Goal: Task Accomplishment & Management: Manage account settings

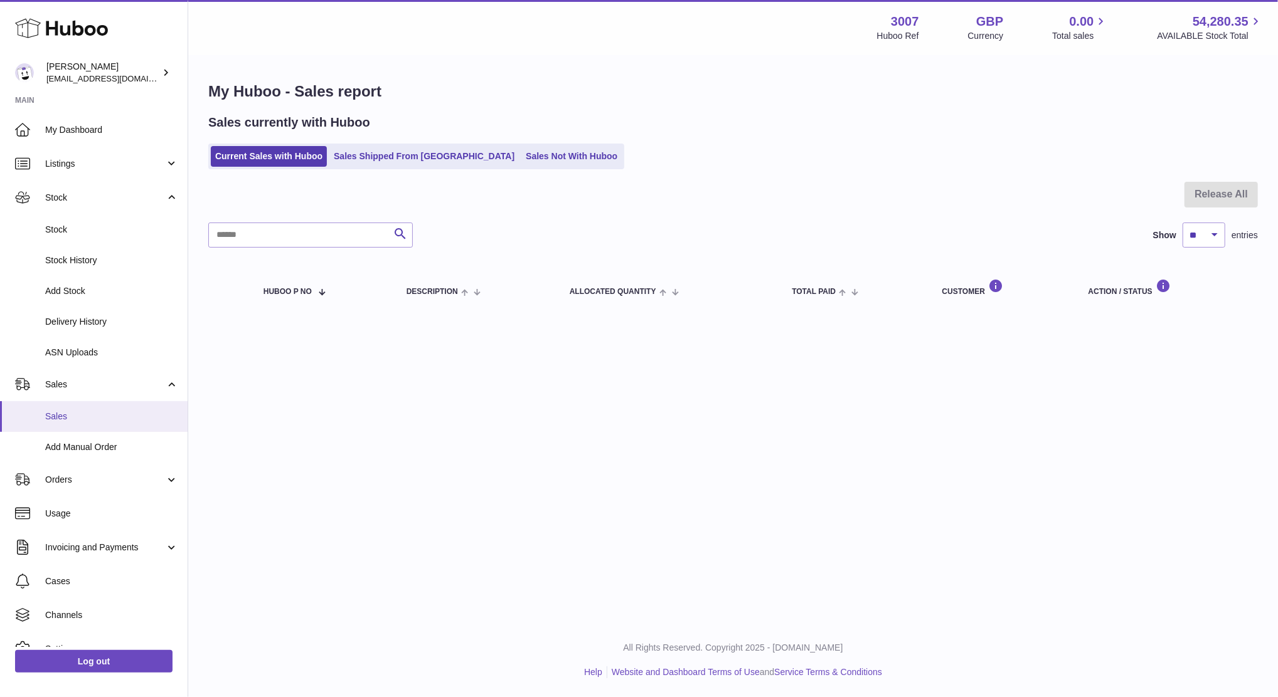
click at [63, 415] on span "Sales" at bounding box center [111, 417] width 133 height 12
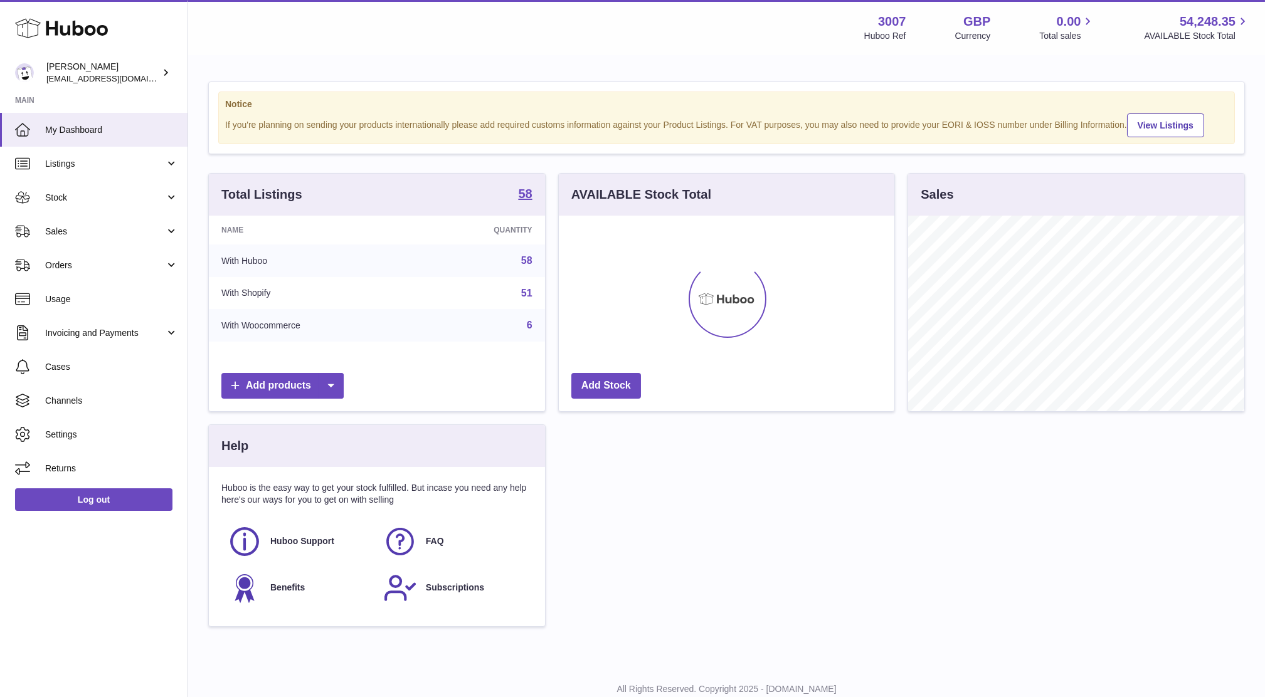
scroll to position [195, 336]
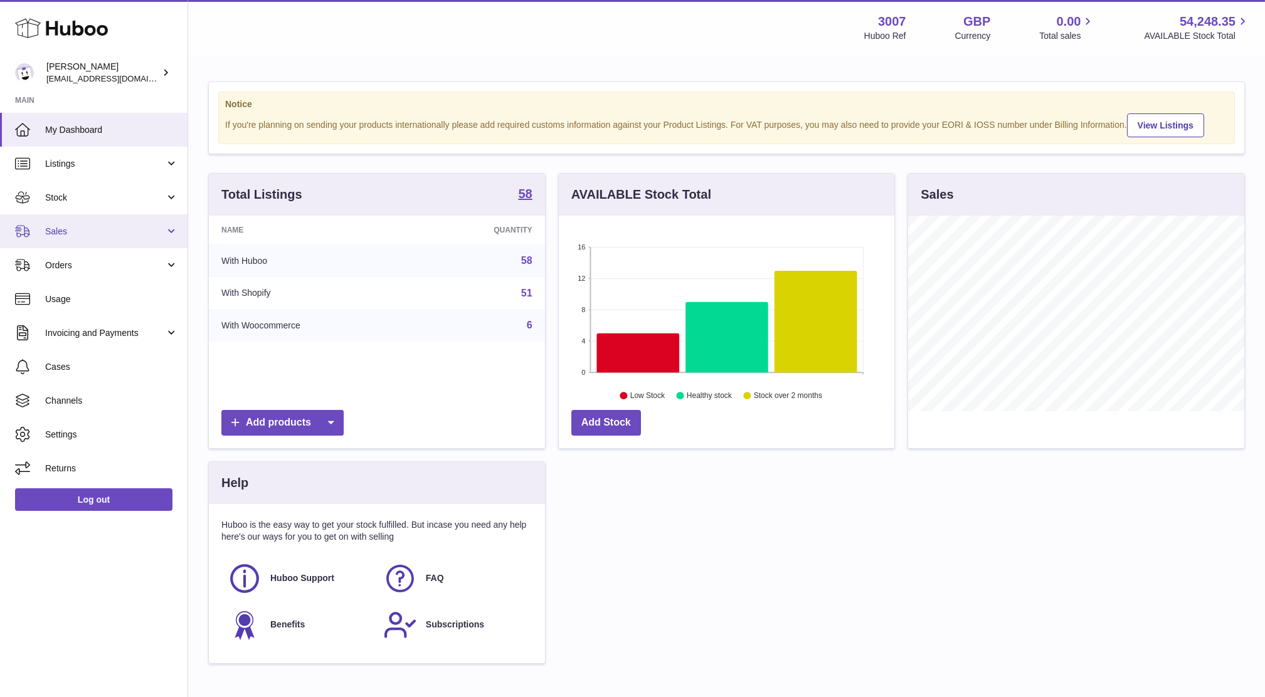
click at [76, 226] on span "Sales" at bounding box center [105, 232] width 120 height 12
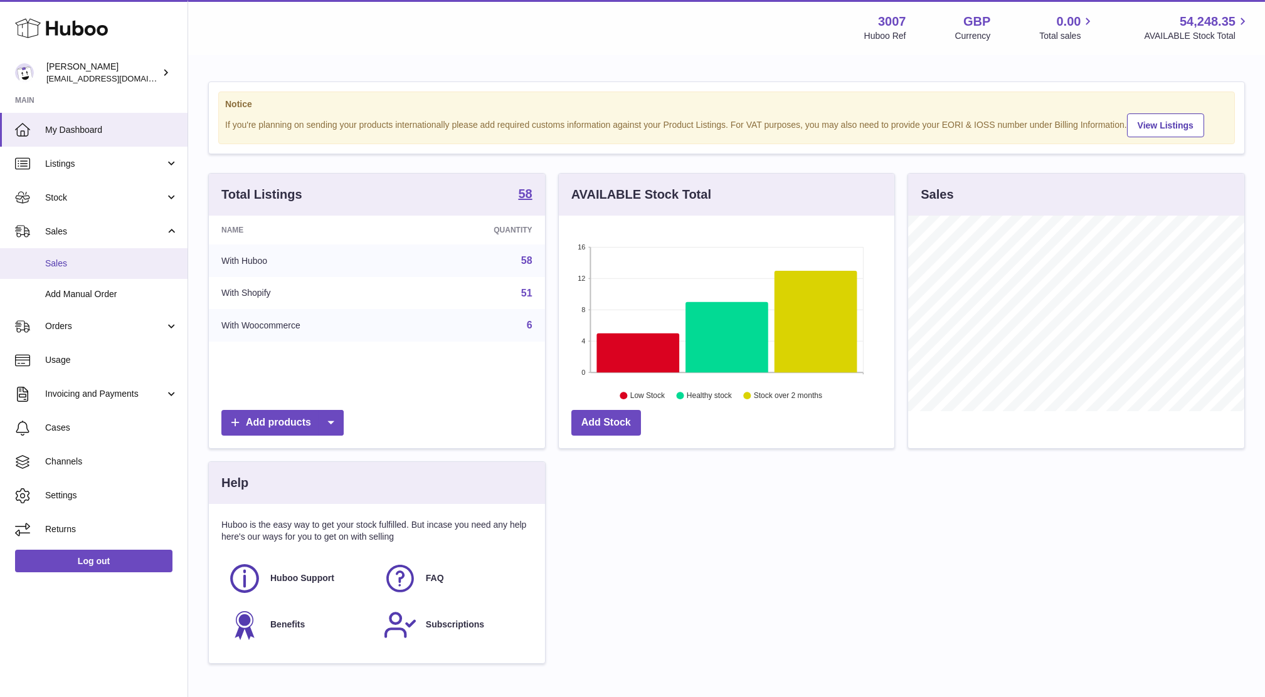
click at [68, 268] on span "Sales" at bounding box center [111, 264] width 133 height 12
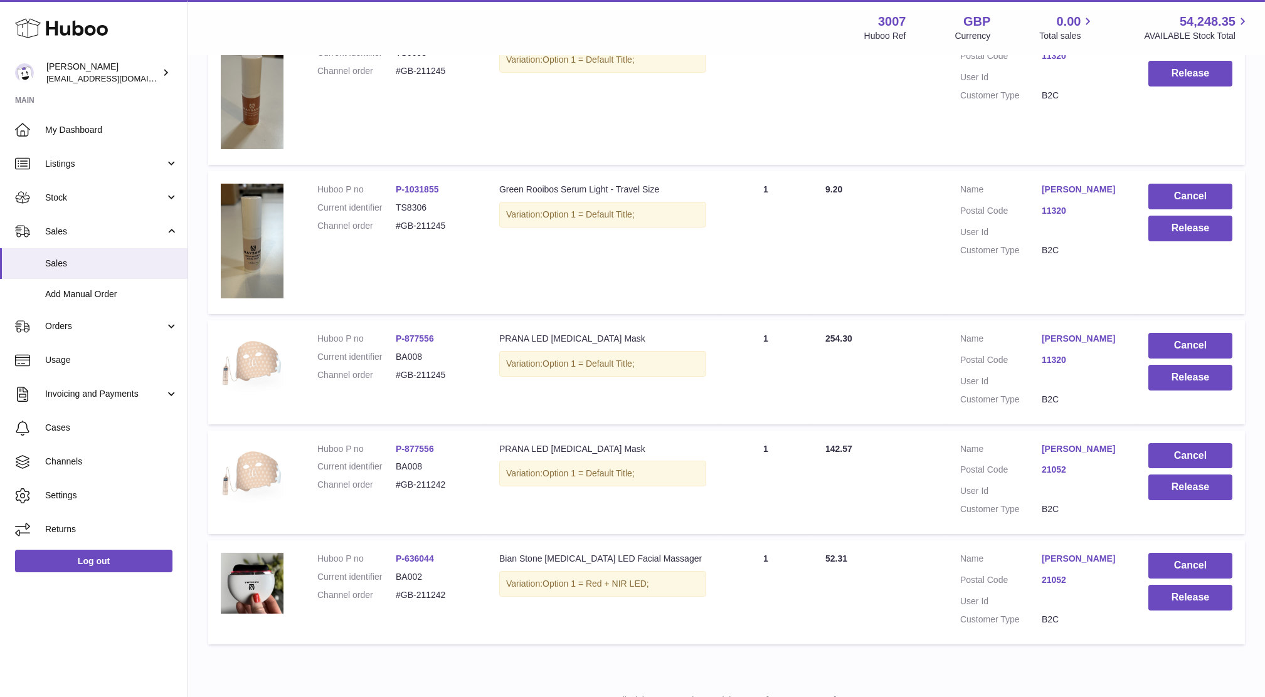
scroll to position [156, 0]
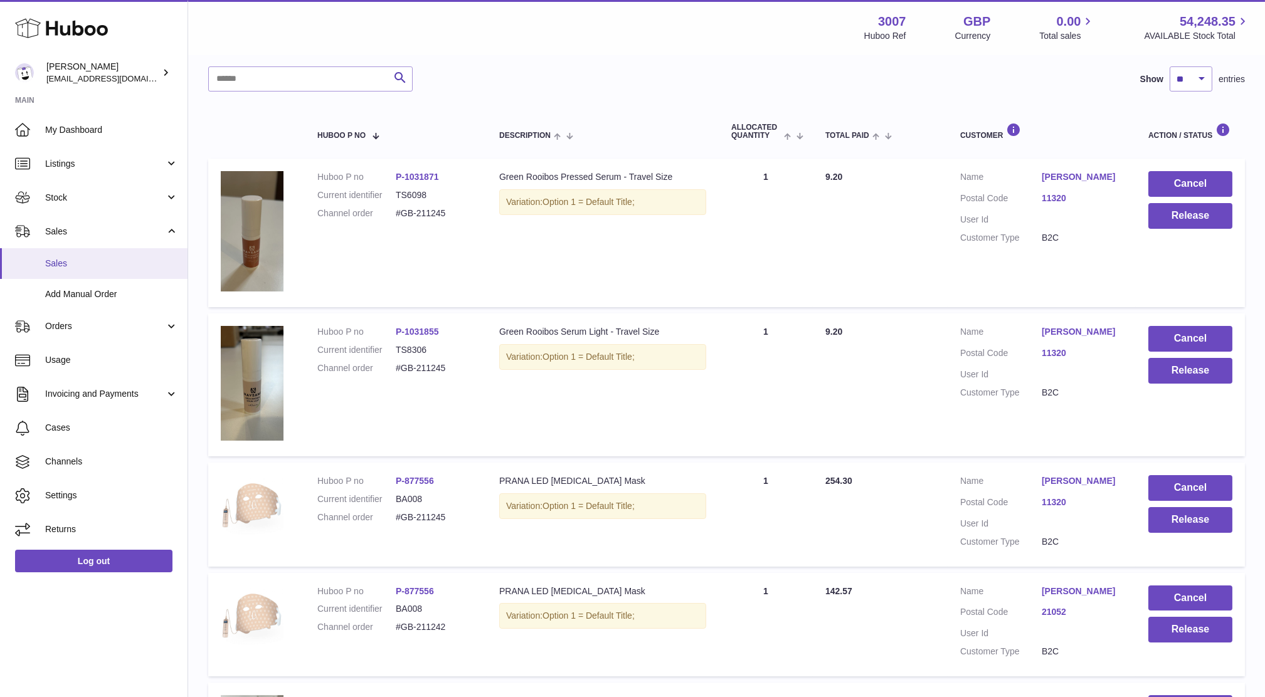
click at [55, 258] on span "Sales" at bounding box center [111, 264] width 133 height 12
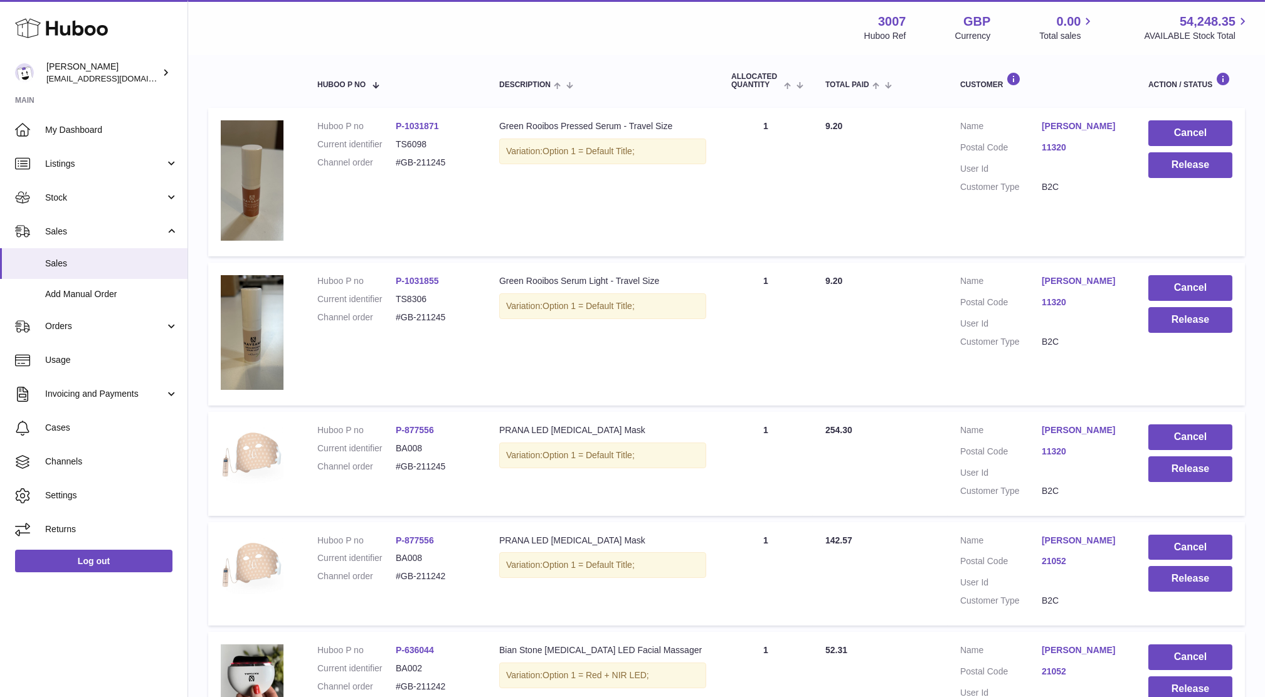
scroll to position [206, 0]
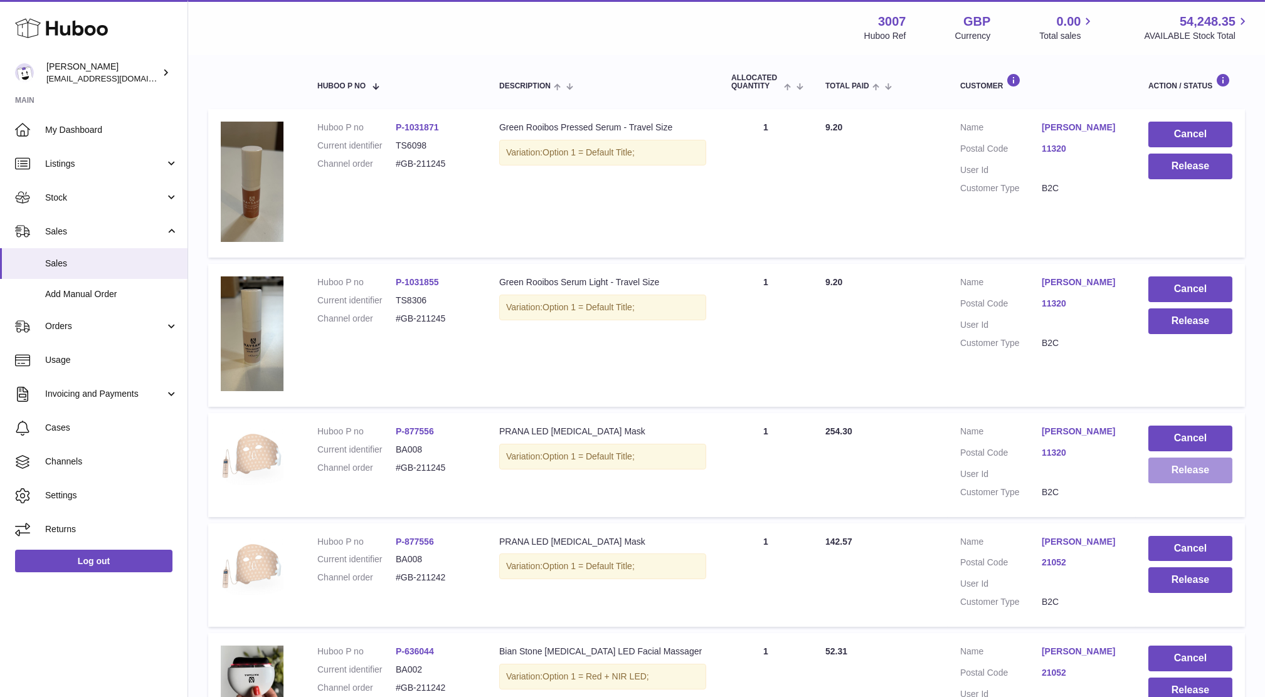
click at [1192, 472] on button "Release" at bounding box center [1190, 471] width 84 height 26
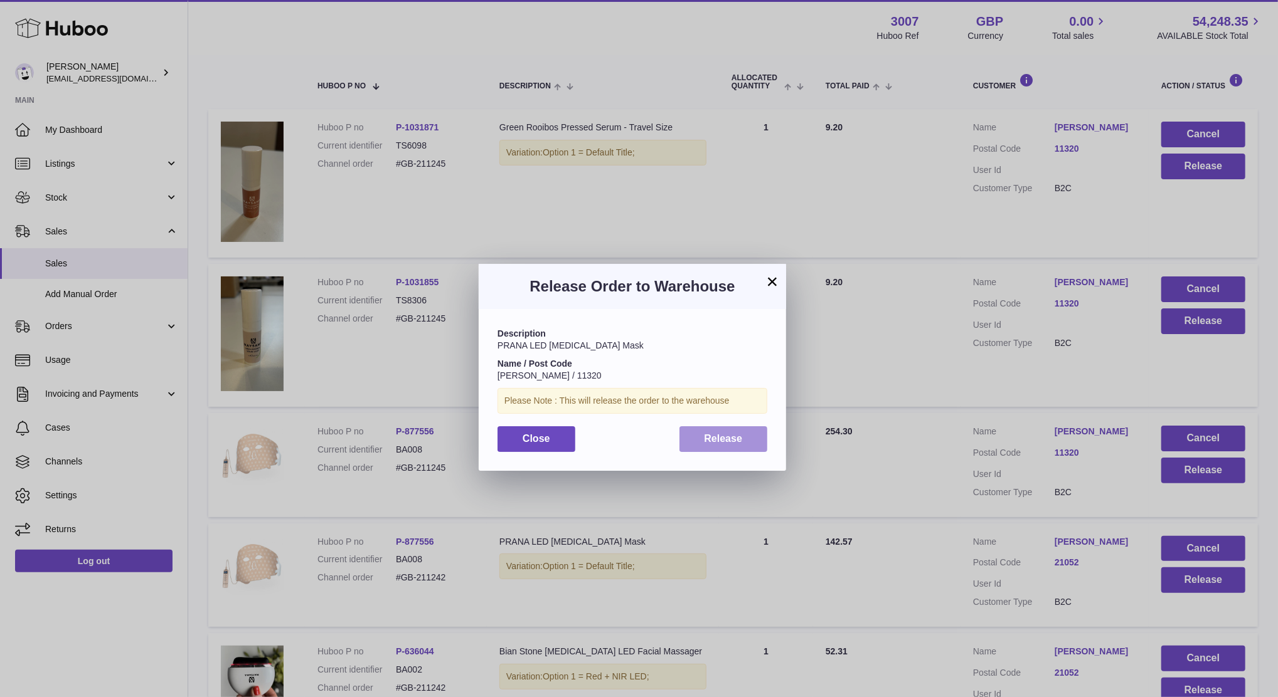
click at [729, 443] on span "Release" at bounding box center [723, 438] width 38 height 11
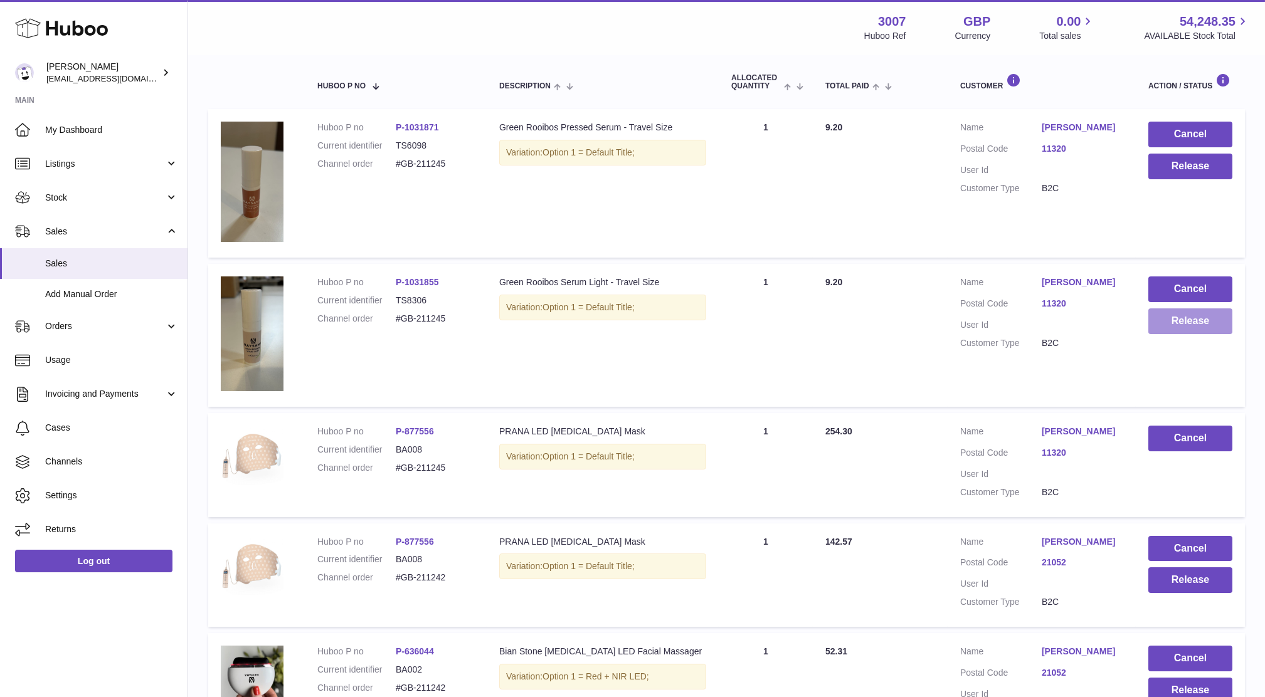
click at [1163, 331] on button "Release" at bounding box center [1190, 322] width 84 height 26
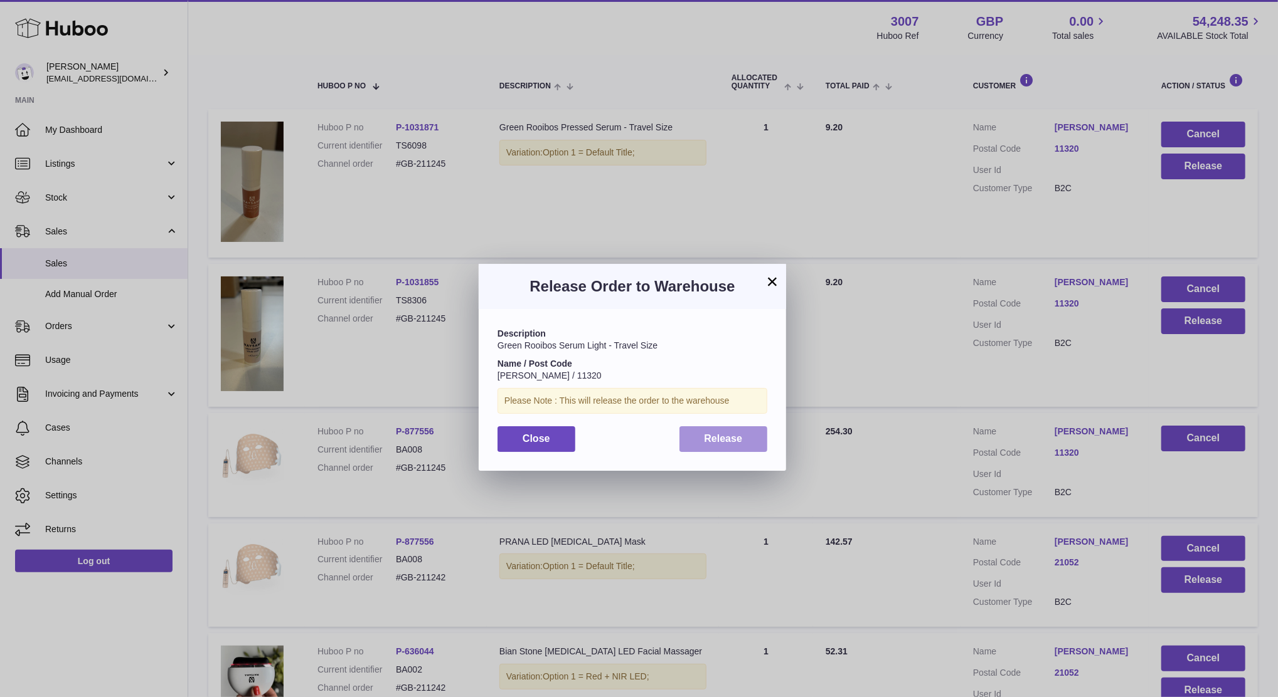
click at [712, 445] on button "Release" at bounding box center [723, 439] width 88 height 26
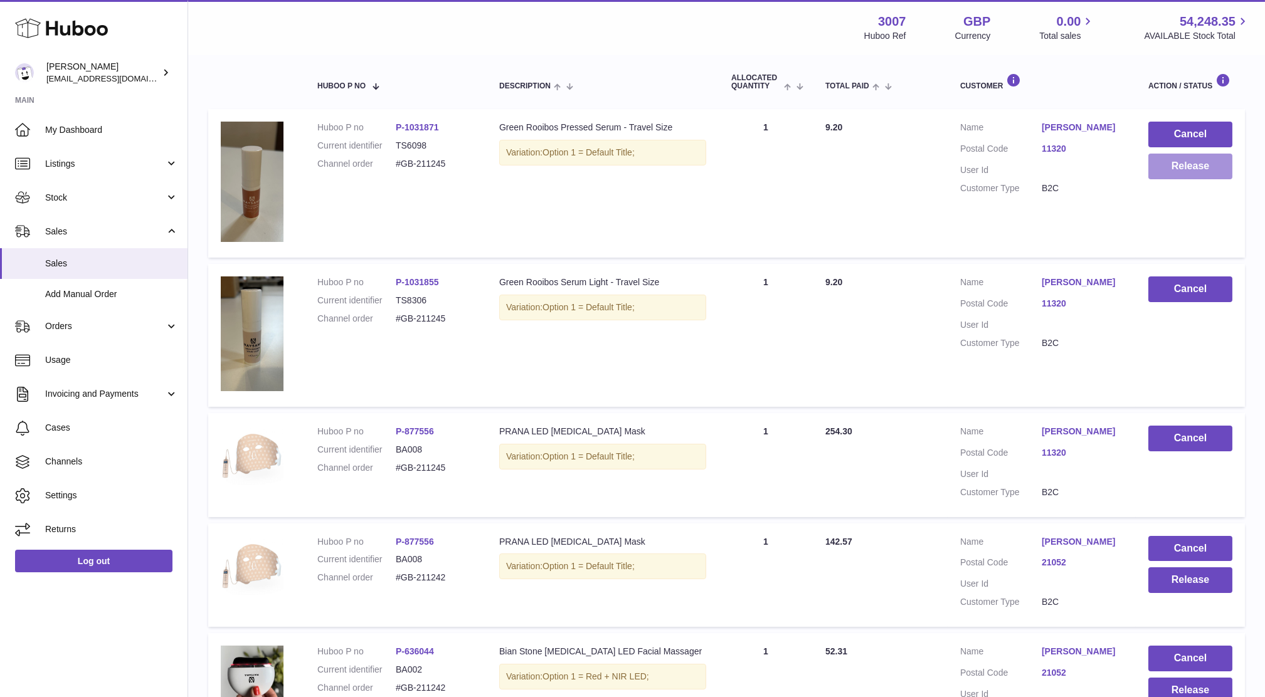
click at [1187, 167] on button "Release" at bounding box center [1190, 167] width 84 height 26
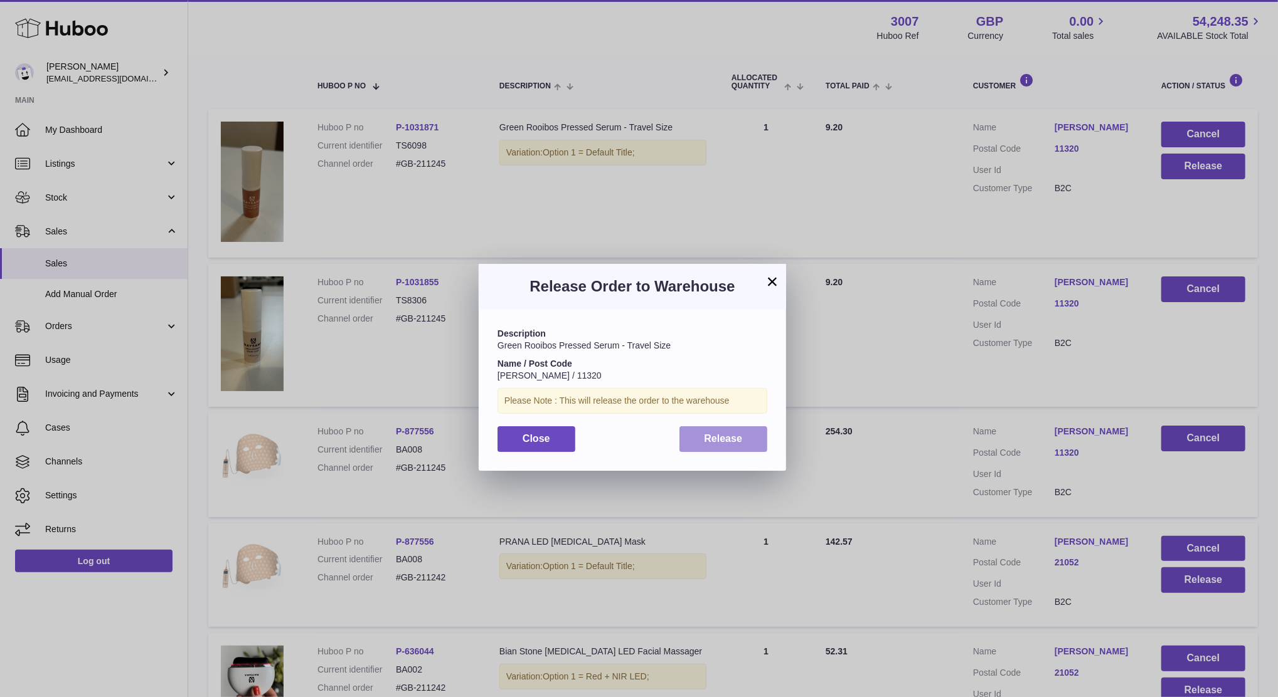
click at [735, 437] on span "Release" at bounding box center [723, 438] width 38 height 11
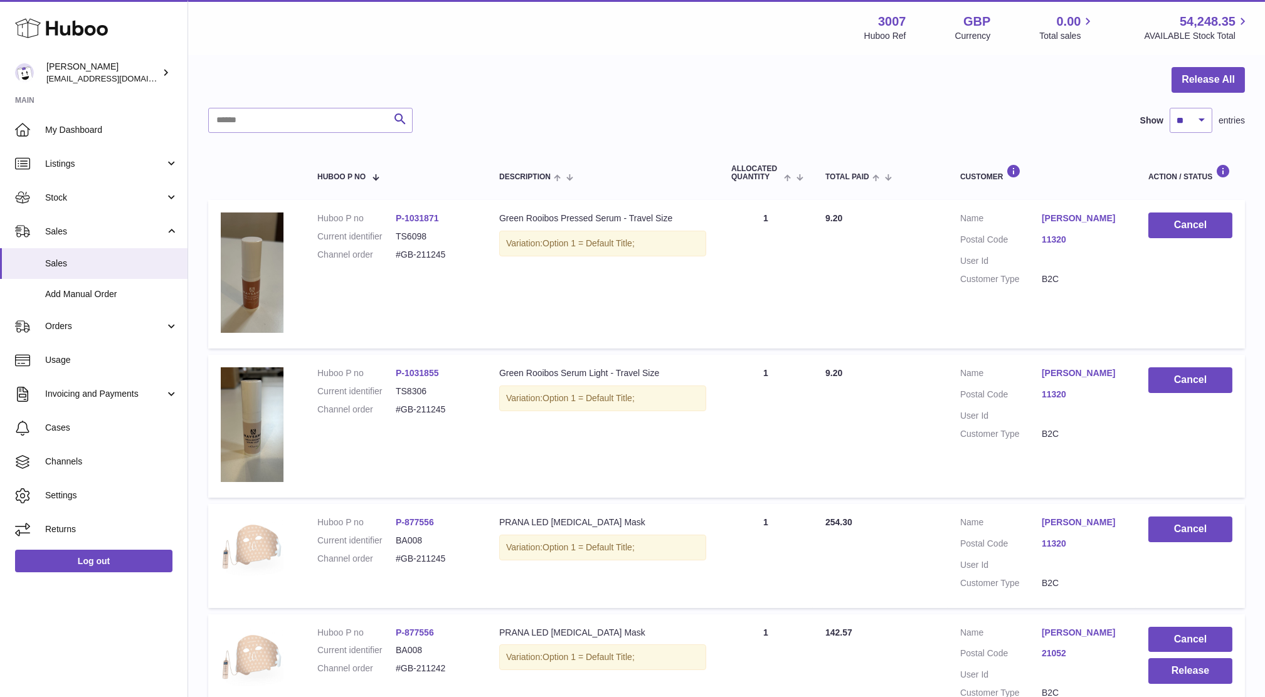
scroll to position [0, 0]
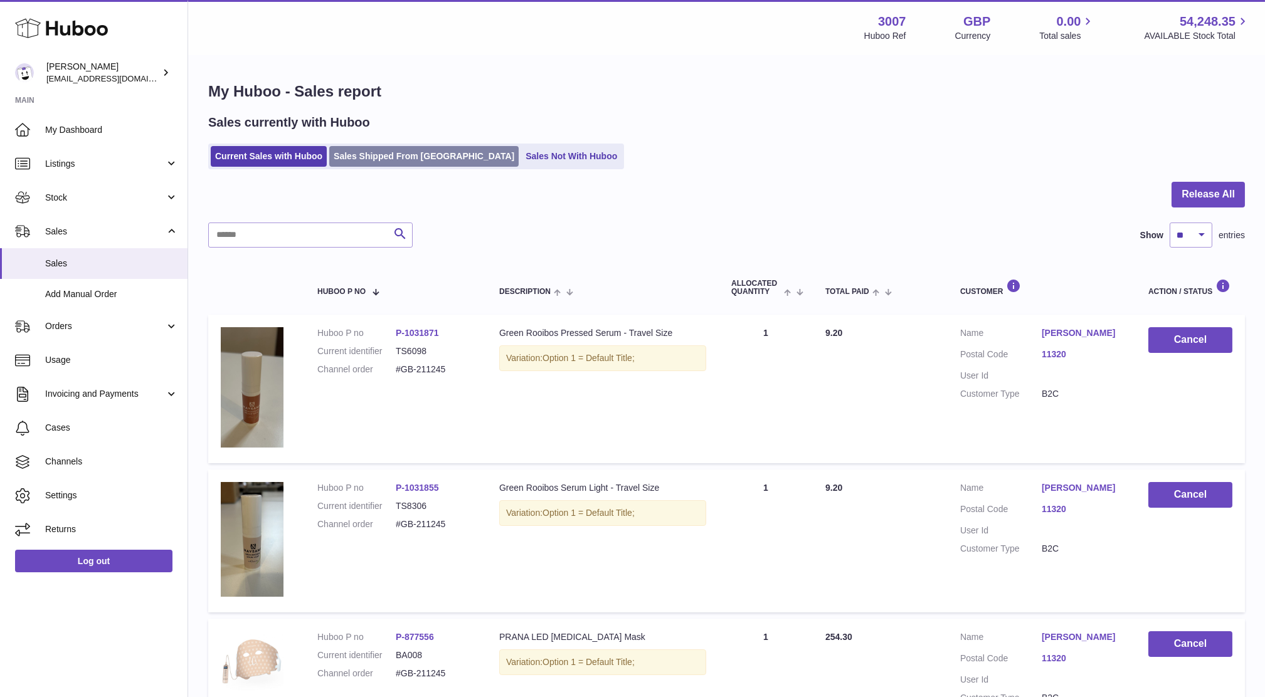
click at [412, 151] on link "Sales Shipped From [GEOGRAPHIC_DATA]" at bounding box center [423, 156] width 189 height 21
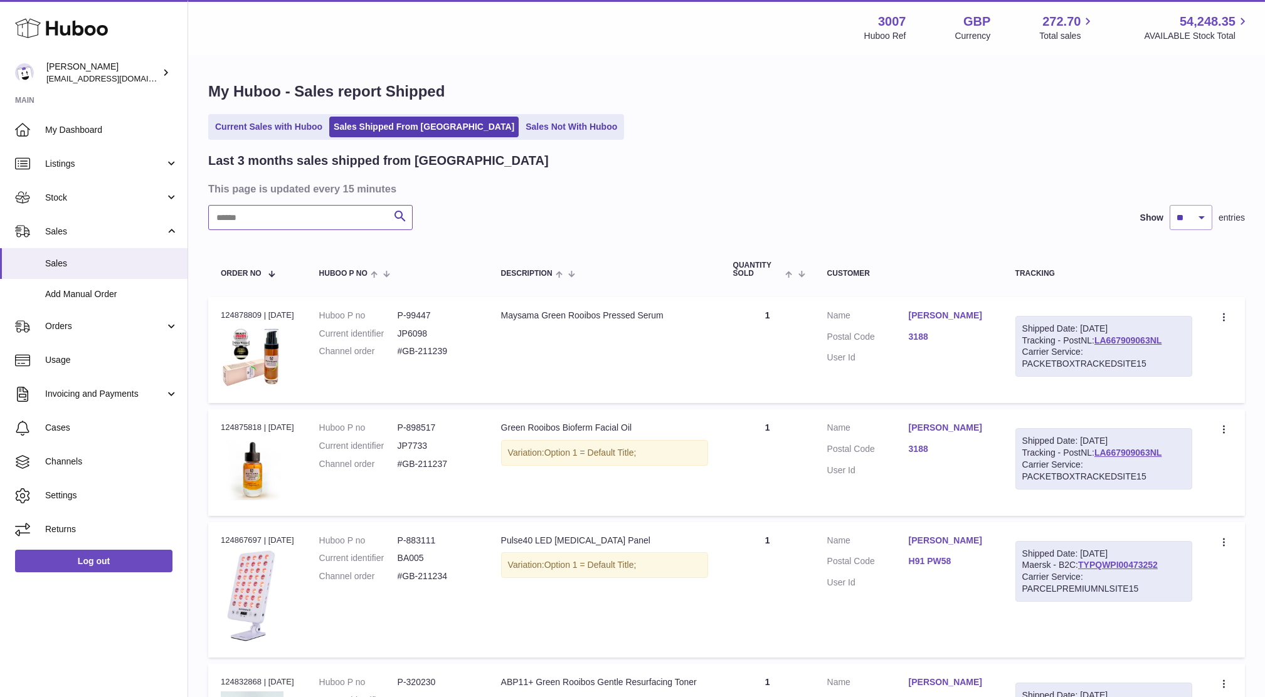
click at [341, 226] on input "text" at bounding box center [310, 217] width 204 height 25
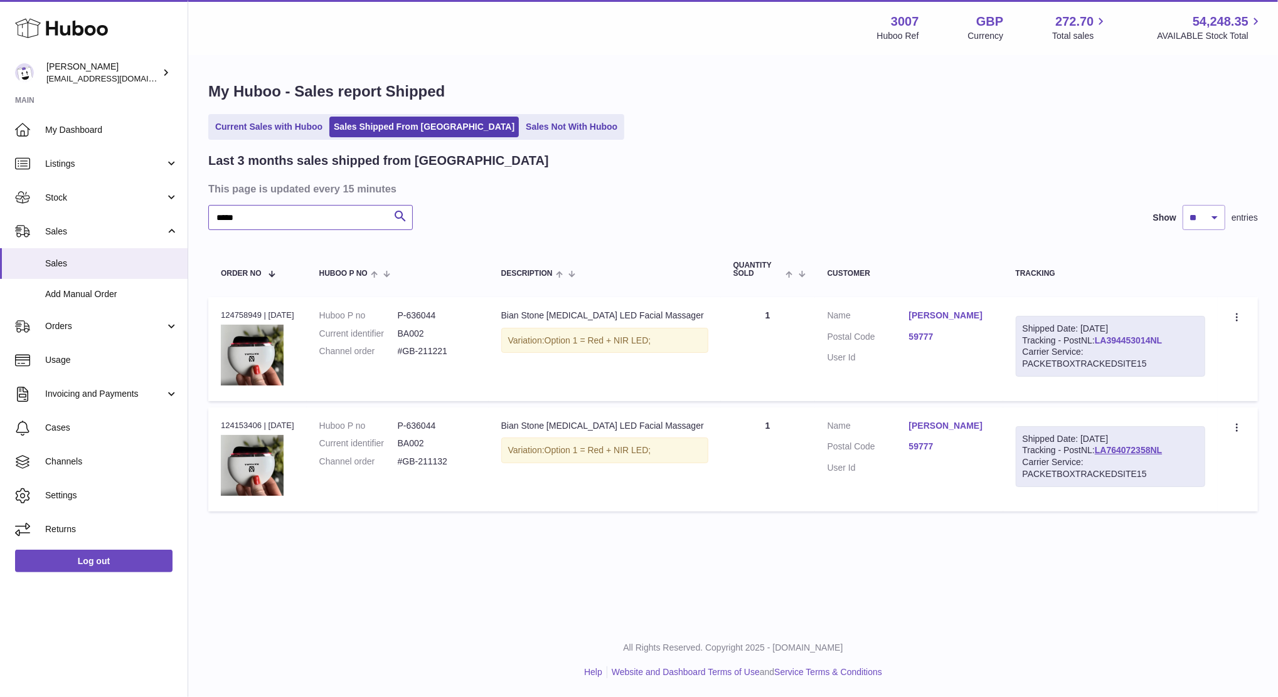
type input "*****"
click at [1162, 342] on link "LA394453014NL" at bounding box center [1127, 341] width 67 height 10
